Goal: Transaction & Acquisition: Purchase product/service

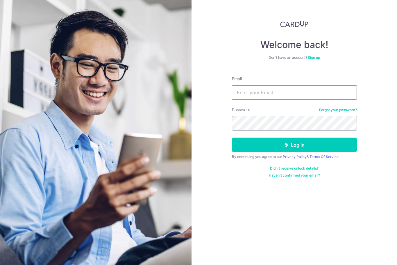
type input "[PERSON_NAME][EMAIL_ADDRESS][DOMAIN_NAME]"
click at [294, 145] on button "Log in" at bounding box center [294, 144] width 125 height 15
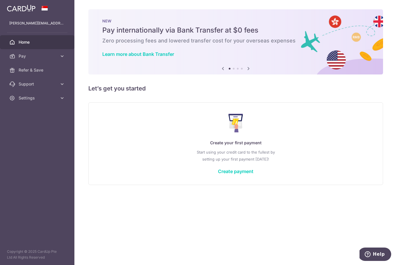
click at [218, 174] on link "Create payment" at bounding box center [235, 171] width 35 height 6
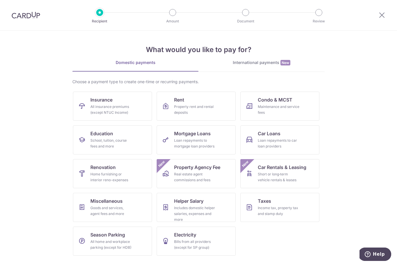
click at [125, 105] on div "All insurance premiums (except NTUC Income)" at bounding box center [111, 110] width 42 height 12
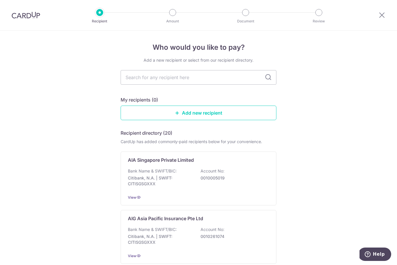
click at [203, 82] on input "text" at bounding box center [199, 77] width 156 height 15
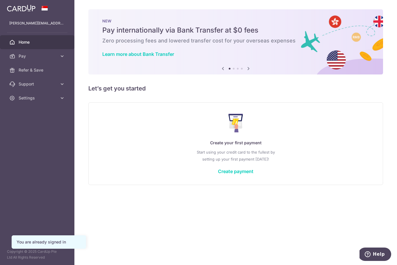
click at [218, 174] on link "Create payment" at bounding box center [235, 171] width 35 height 6
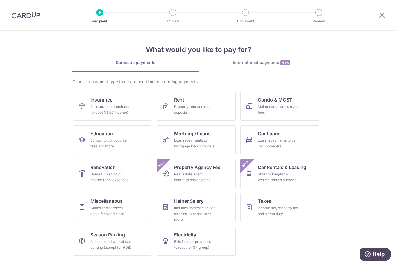
click at [284, 103] on link "Condo & MCST Maintenance and service fees" at bounding box center [279, 106] width 79 height 29
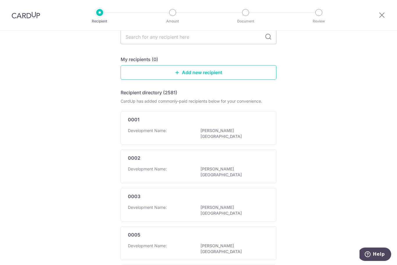
scroll to position [59, 0]
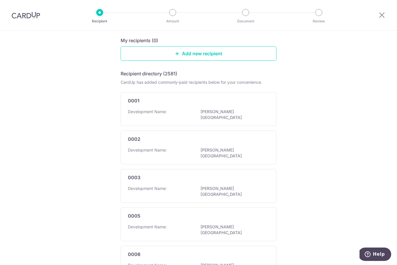
click at [230, 55] on link "Add new recipient" at bounding box center [199, 53] width 156 height 15
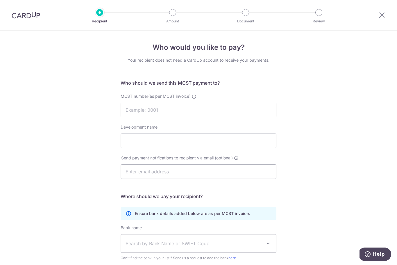
click at [381, 15] on icon at bounding box center [381, 14] width 7 height 7
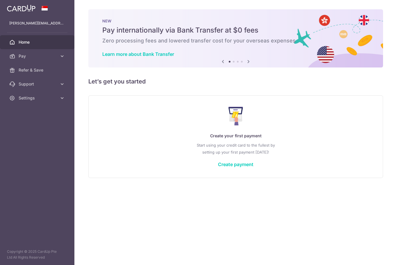
click at [218, 167] on link "Create payment" at bounding box center [235, 164] width 35 height 6
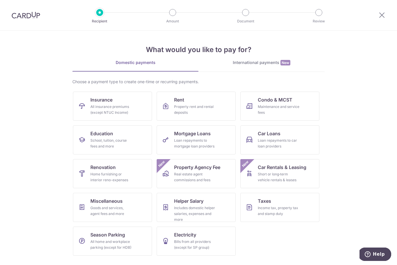
click at [204, 135] on span "Mortgage Loans" at bounding box center [192, 133] width 37 height 7
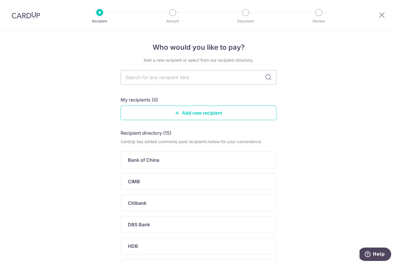
click at [224, 79] on input "text" at bounding box center [199, 77] width 156 height 15
type input "OCBC"
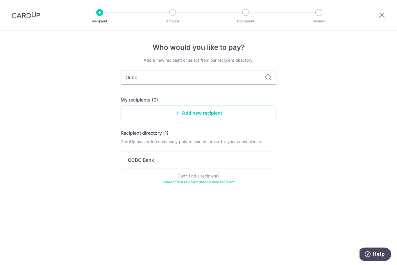
click at [190, 159] on div "OCBC Bank" at bounding box center [195, 159] width 134 height 7
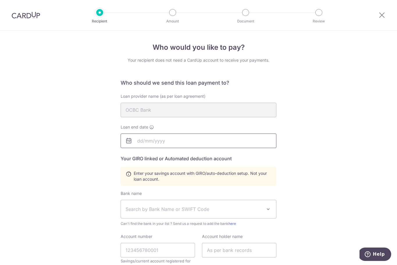
click at [177, 141] on input "text" at bounding box center [199, 140] width 156 height 15
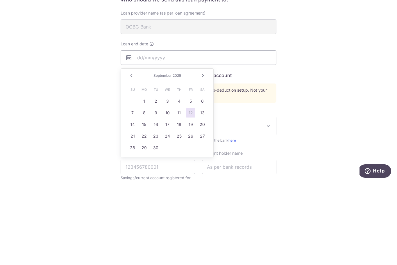
click at [177, 156] on span "2025" at bounding box center [177, 158] width 8 height 4
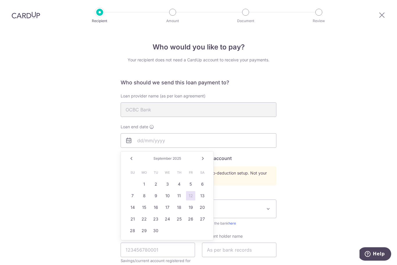
click at [179, 156] on span "2025" at bounding box center [177, 158] width 8 height 4
click at [203, 155] on link "Next" at bounding box center [202, 158] width 7 height 7
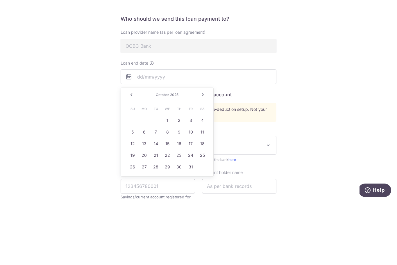
click at [200, 155] on link "Next" at bounding box center [202, 158] width 7 height 7
click at [204, 155] on link "Next" at bounding box center [202, 158] width 7 height 7
click at [203, 155] on link "Next" at bounding box center [202, 158] width 7 height 7
click at [202, 155] on link "Next" at bounding box center [202, 158] width 7 height 7
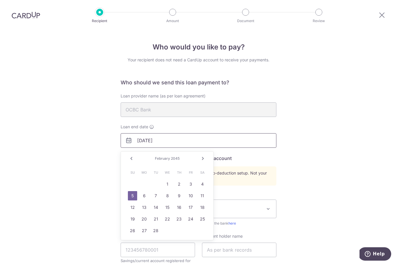
type input "02/05/2045"
click at [312, 163] on div "Who would you like to pay? Your recipient does not need a CardUp account to rec…" at bounding box center [198, 203] width 397 height 344
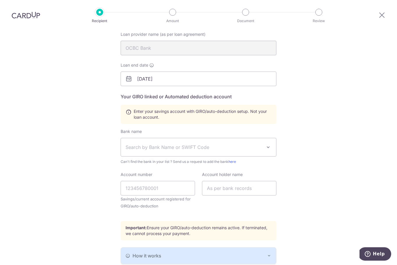
scroll to position [65, 0]
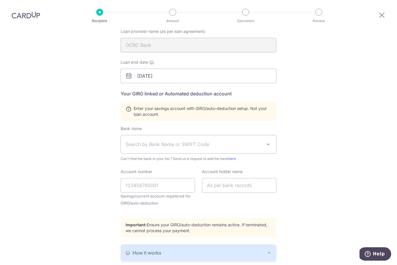
click at [244, 141] on span "Search by Bank Name or SWIFT Code" at bounding box center [194, 144] width 137 height 7
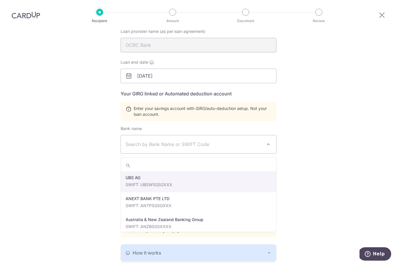
click at [329, 147] on div "Who would you like to pay? Your recipient does not need a CardUp account to rec…" at bounding box center [198, 138] width 397 height 344
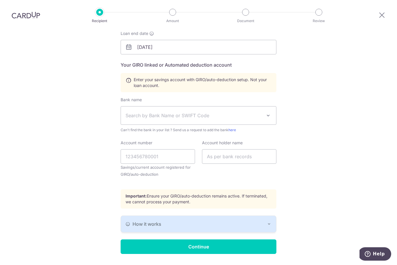
scroll to position [93, 0]
click at [268, 222] on icon "button" at bounding box center [269, 224] width 5 height 5
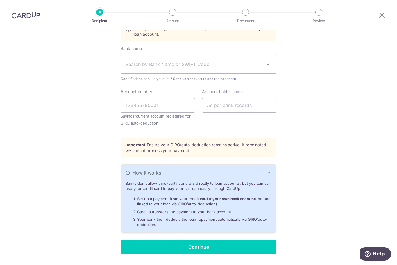
scroll to position [144, 0]
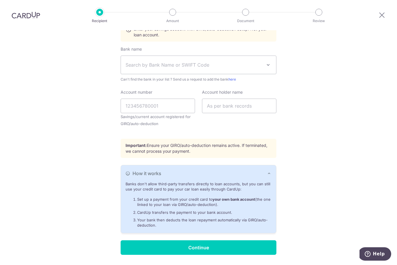
click at [166, 62] on span "Search by Bank Name or SWIFT Code" at bounding box center [194, 65] width 137 height 7
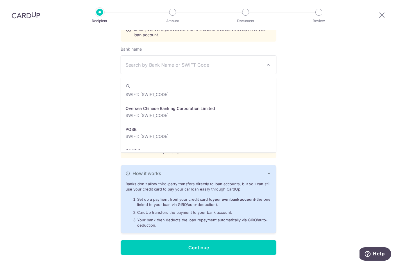
scroll to position [970, 0]
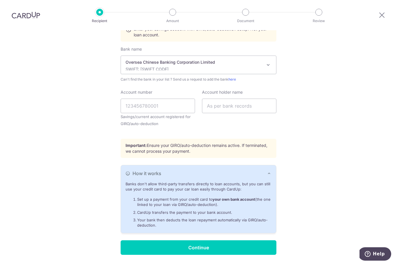
select select "12"
click at [165, 99] on input "Account number" at bounding box center [158, 106] width 74 height 15
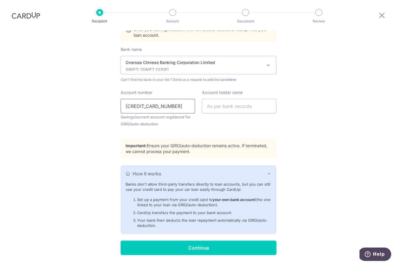
type input "629866443001"
click at [222, 99] on input "text" at bounding box center [239, 106] width 74 height 15
type input "Ng Ying Siang Jason"
click at [213, 240] on input "Continue" at bounding box center [199, 247] width 156 height 15
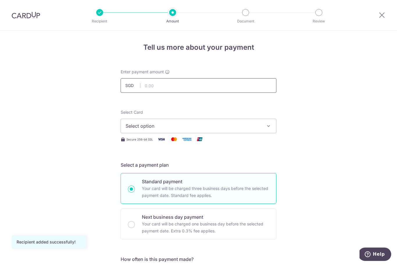
click at [223, 89] on input "text" at bounding box center [199, 85] width 156 height 15
click at [204, 88] on input "6,540.00" at bounding box center [199, 85] width 156 height 15
click at [266, 128] on icon "button" at bounding box center [269, 126] width 6 height 6
type input "6,540.63"
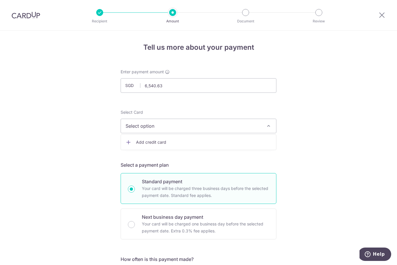
click at [179, 145] on span "Add credit card" at bounding box center [203, 142] width 135 height 6
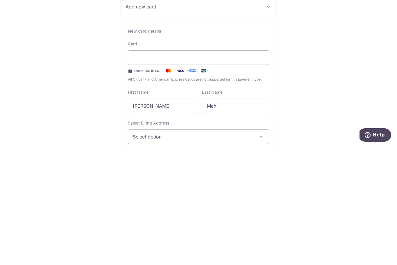
scroll to position [19, 0]
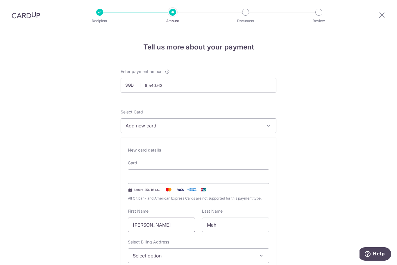
click at [176, 218] on input "Su Yi, Samantha" at bounding box center [161, 225] width 67 height 15
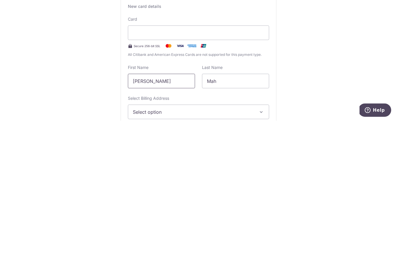
click at [176, 218] on input "Su Yi, Samantha" at bounding box center [161, 225] width 67 height 15
click at [173, 218] on input "Su Yi, Samantha" at bounding box center [161, 225] width 67 height 15
click at [171, 218] on input "Su Yi, Samantha" at bounding box center [161, 225] width 67 height 15
type input "S"
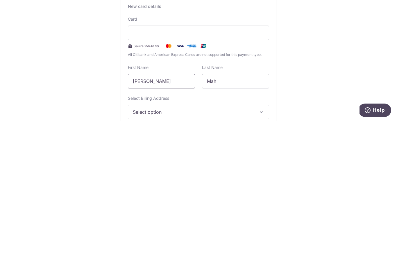
type input "Jason"
click at [236, 218] on input "Mah" at bounding box center [235, 225] width 67 height 15
type input "M"
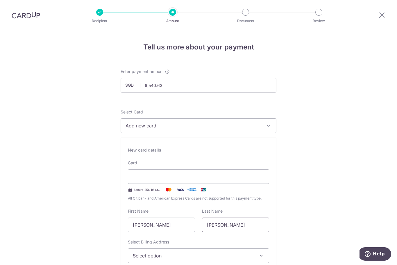
type input "Ng"
click at [253, 252] on span "Select option" at bounding box center [193, 255] width 121 height 7
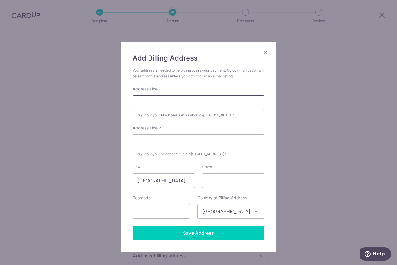
click at [234, 106] on input "Address Line 1" at bounding box center [198, 103] width 132 height 15
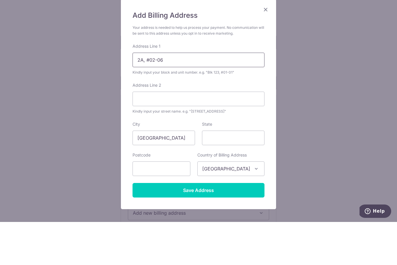
type input "2A, #02-06"
click at [230, 135] on input "Address Line 2" at bounding box center [198, 142] width 132 height 15
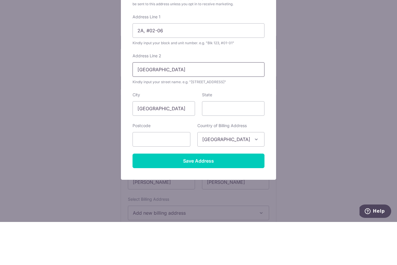
scroll to position [29, 0]
type input "Cambridge Road"
click at [248, 144] on input "State" at bounding box center [233, 151] width 62 height 15
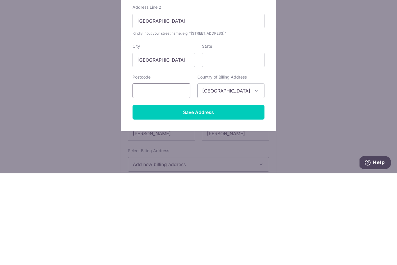
click at [176, 175] on input "text" at bounding box center [161, 182] width 58 height 15
type input "219679"
click at [252, 196] on input "Save Address" at bounding box center [198, 203] width 132 height 15
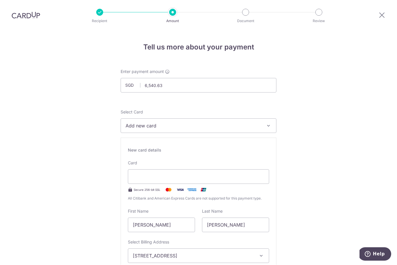
scroll to position [0, 0]
